Goal: Information Seeking & Learning: Find specific fact

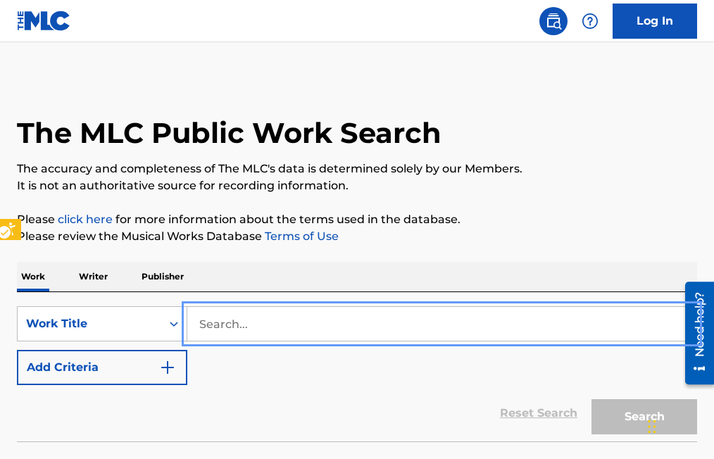
click at [193, 321] on input "Search..." at bounding box center [441, 324] width 509 height 34
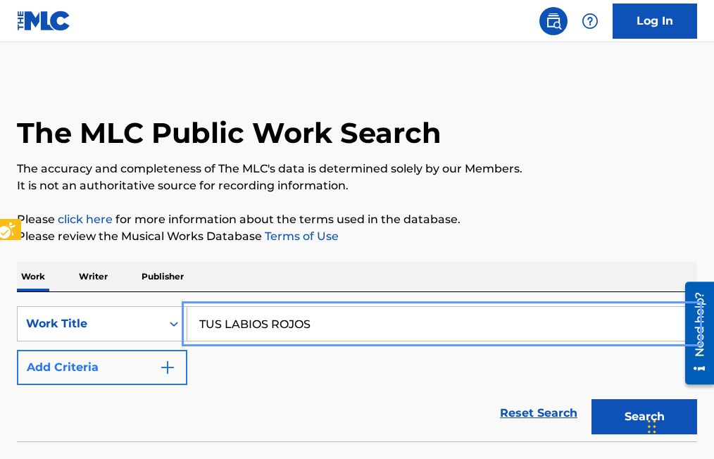
type input "TUS LABIOS ROJOS"
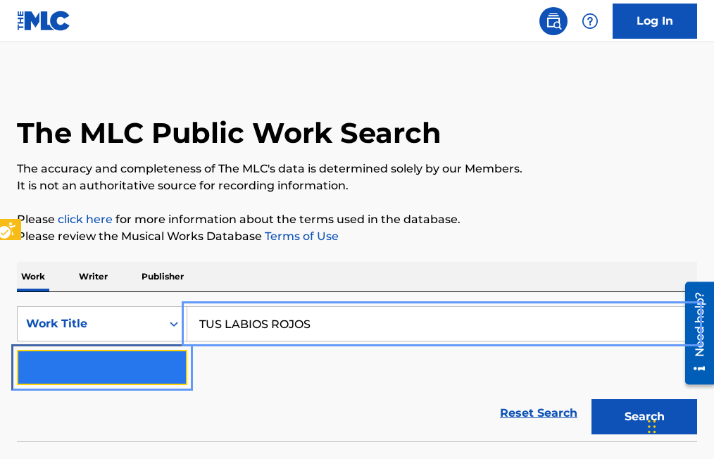
click at [175, 364] on img "Search Form" at bounding box center [167, 367] width 17 height 17
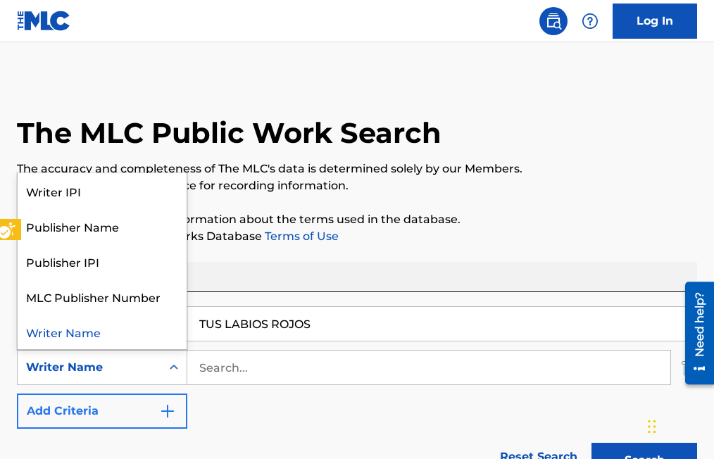
click at [170, 369] on icon "Search Form" at bounding box center [174, 367] width 14 height 14
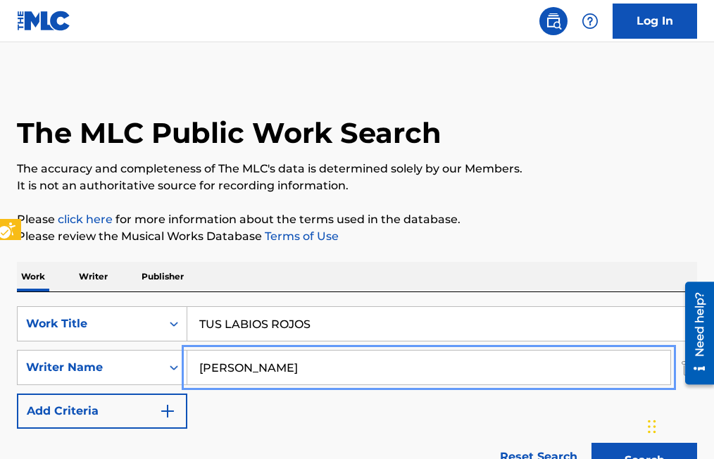
click at [17, 393] on button "Add Criteria" at bounding box center [102, 410] width 170 height 35
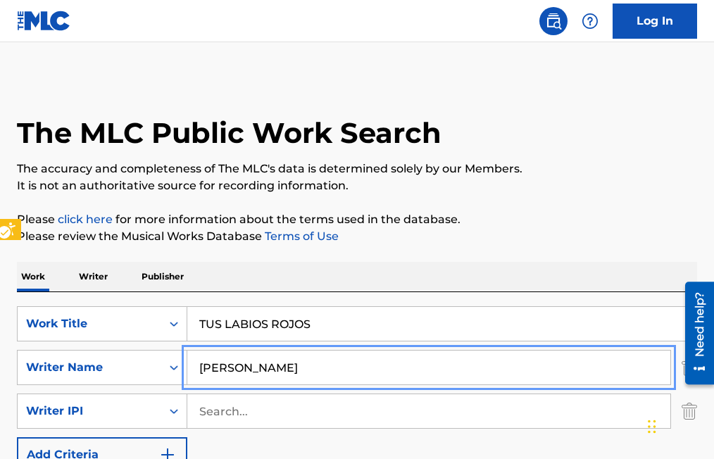
click at [248, 367] on input "[PERSON_NAME]" at bounding box center [428, 367] width 483 height 34
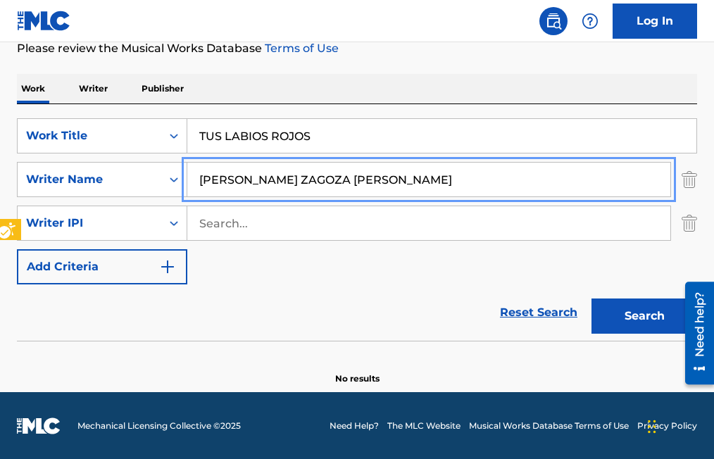
scroll to position [189, 0]
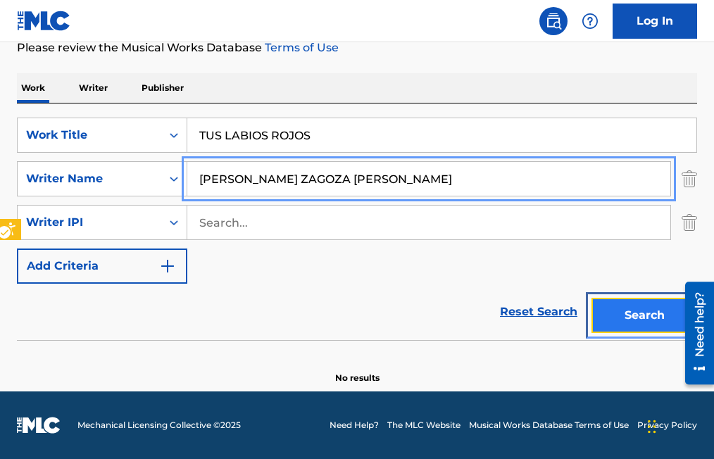
click at [644, 316] on button "Search" at bounding box center [644, 315] width 106 height 35
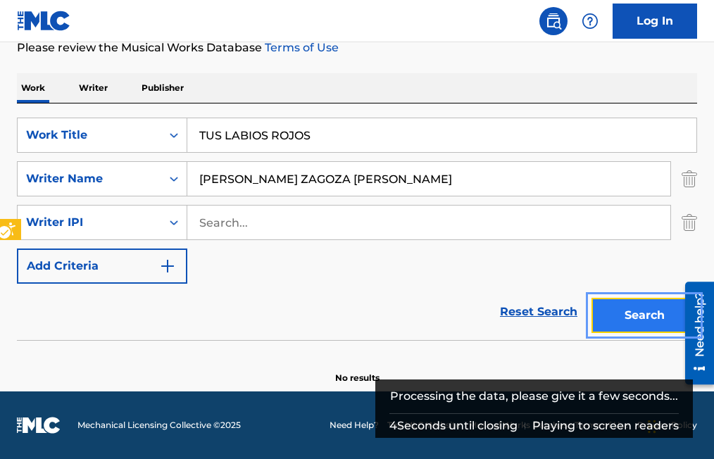
click at [620, 313] on button "Search" at bounding box center [644, 315] width 106 height 35
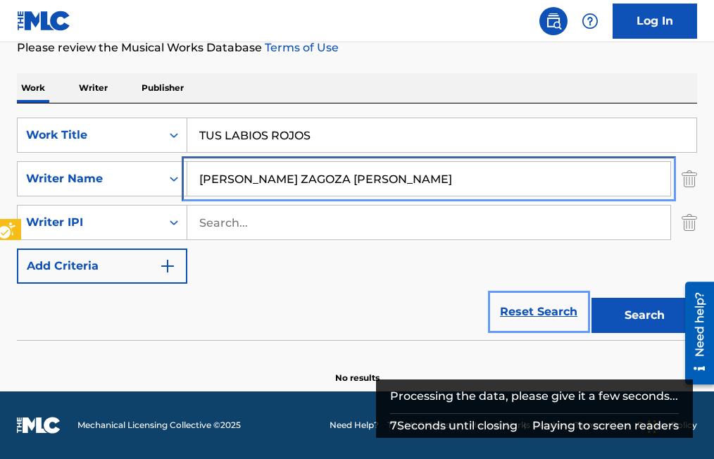
click at [278, 176] on input "[PERSON_NAME] ZAGOZA [PERSON_NAME]" at bounding box center [428, 179] width 483 height 34
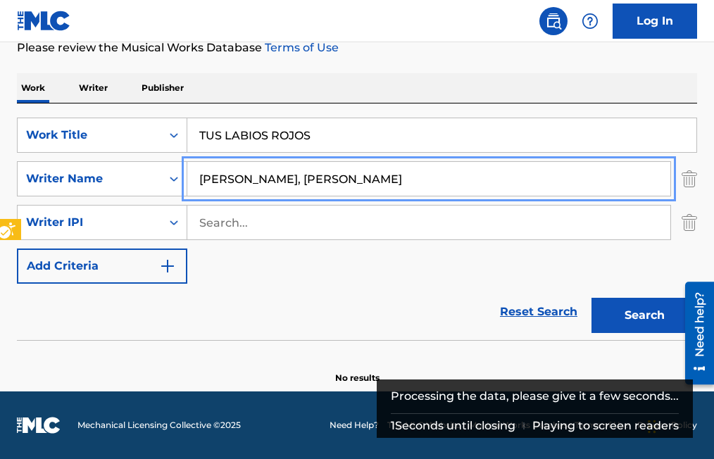
click at [17, 248] on button "Add Criteria" at bounding box center [102, 265] width 170 height 35
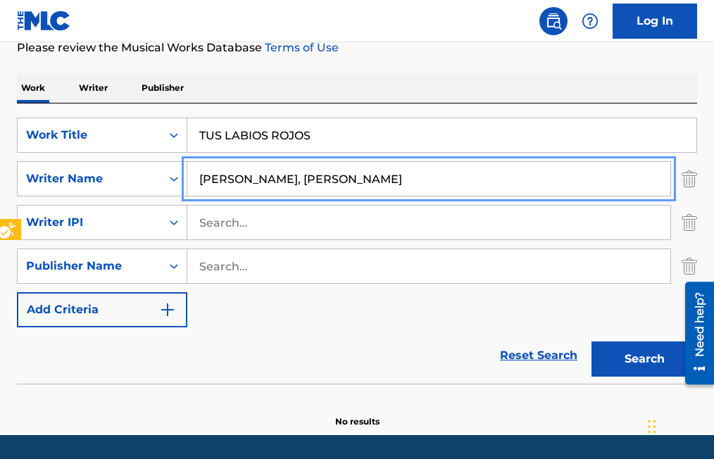
scroll to position [232, 0]
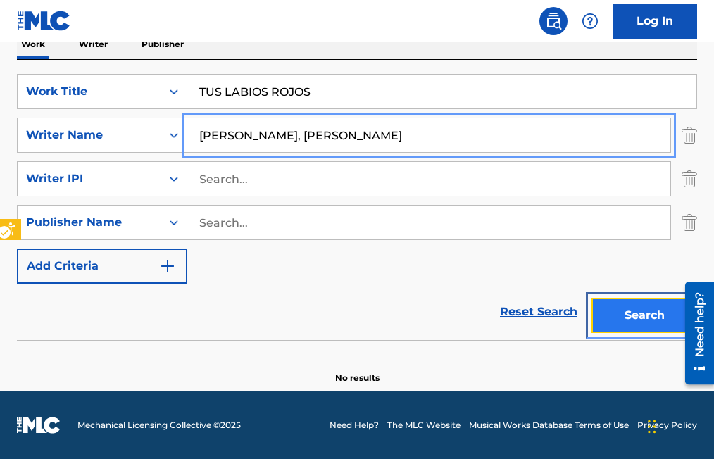
click at [634, 312] on button "Search" at bounding box center [644, 315] width 106 height 35
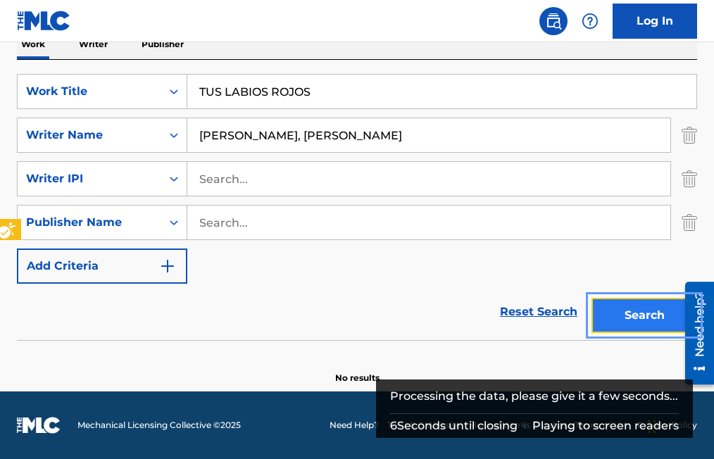
click at [625, 313] on button "Search" at bounding box center [644, 315] width 106 height 35
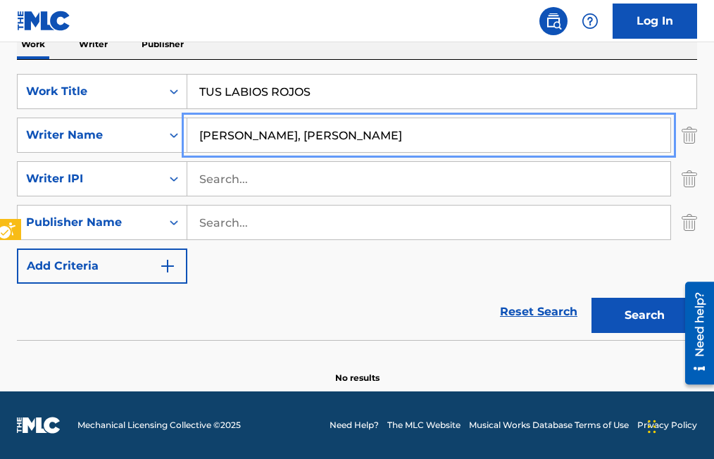
click at [241, 135] on input "[PERSON_NAME], [PERSON_NAME]" at bounding box center [428, 135] width 483 height 34
click at [241, 134] on input "[PERSON_NAME], [PERSON_NAME]" at bounding box center [428, 135] width 483 height 34
type input "[PERSON_NAME], [PERSON_NAME]"
